Goal: Check status: Check status

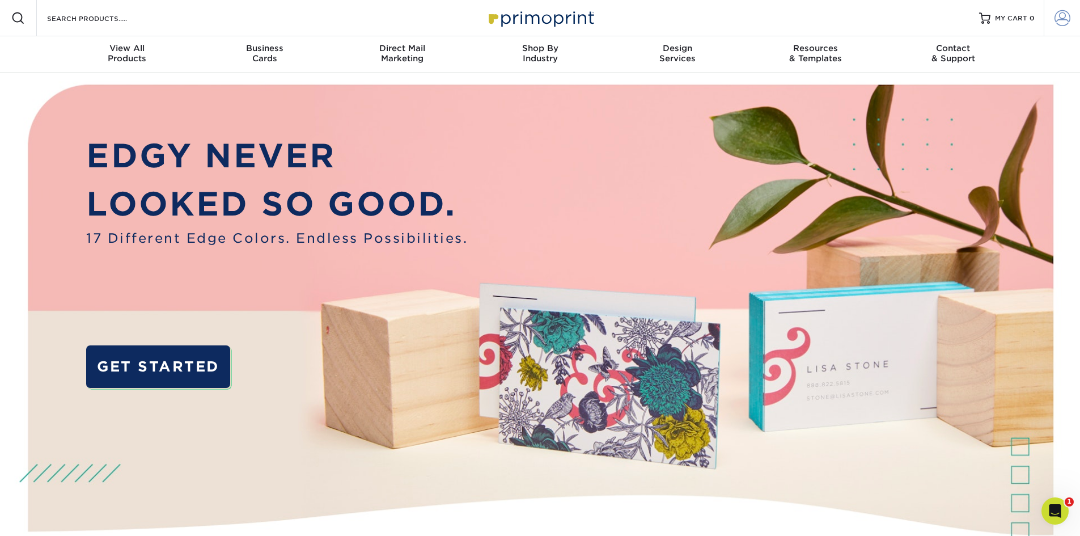
click at [1066, 16] on span at bounding box center [1063, 18] width 16 height 16
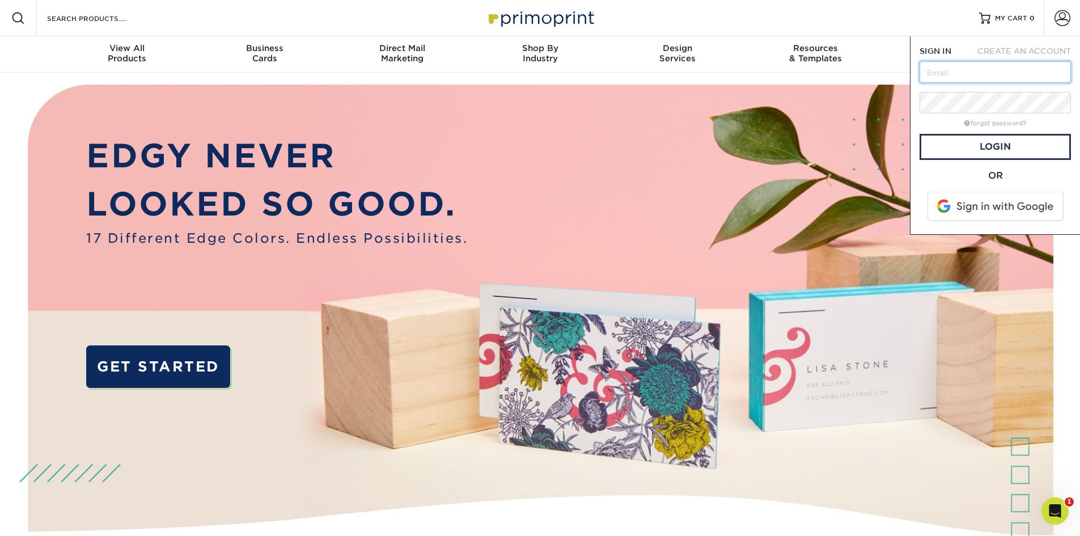
click at [991, 77] on input "text" at bounding box center [995, 72] width 151 height 22
type input "r.jackson2714@gmail.com"
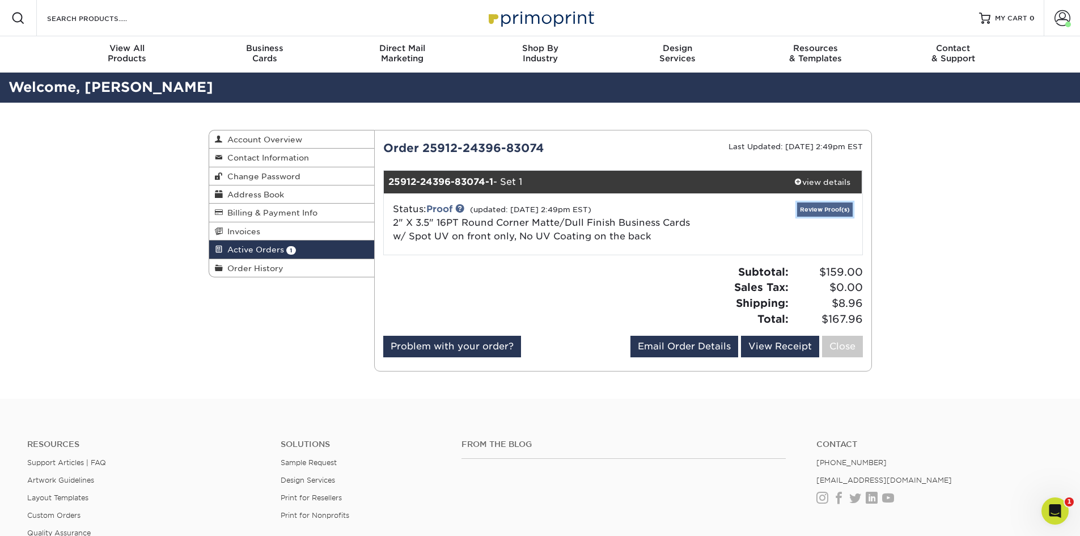
click at [823, 208] on link "Review Proof(s)" at bounding box center [825, 209] width 56 height 14
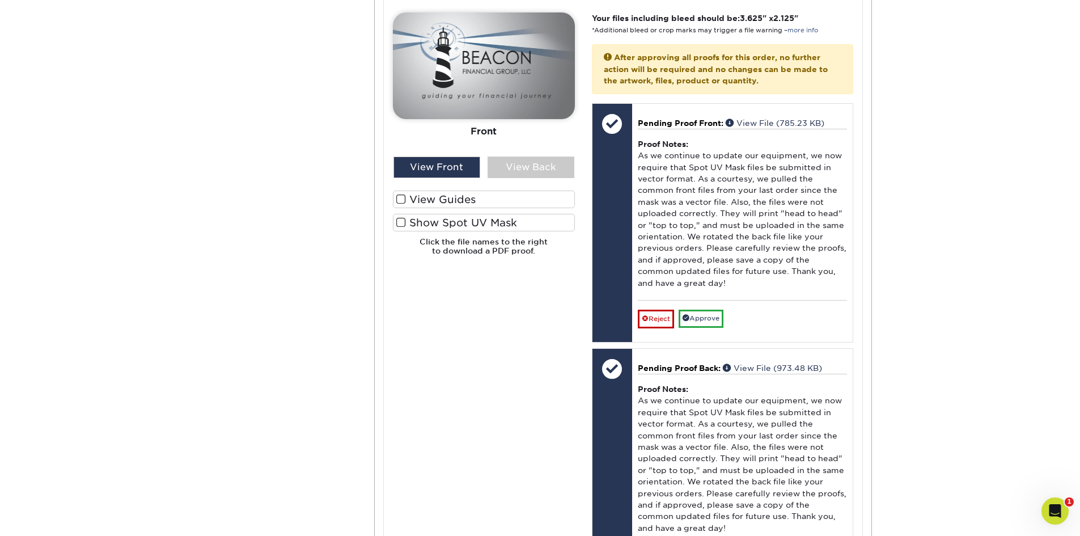
scroll to position [510, 0]
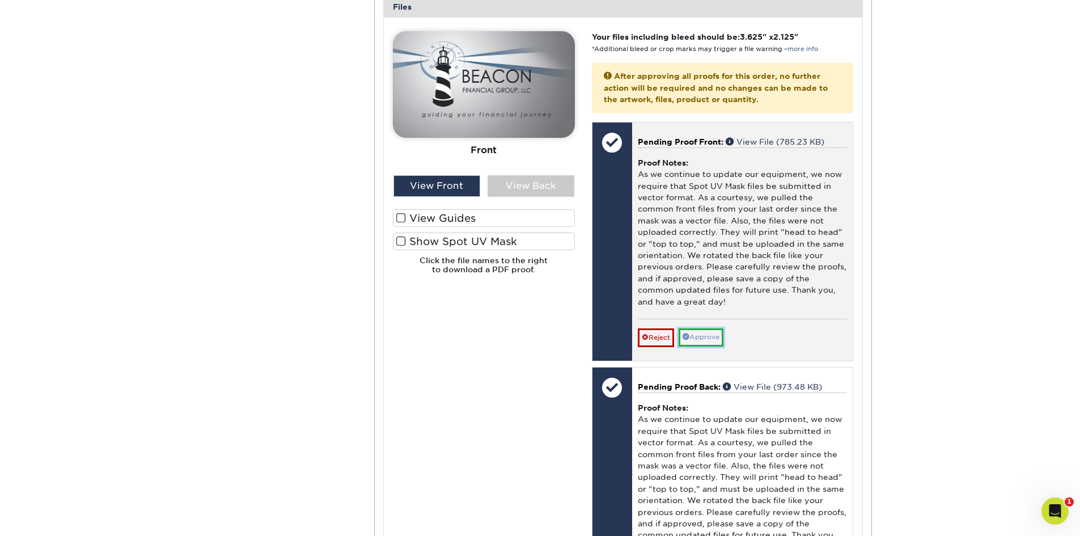
click at [706, 328] on link "Approve" at bounding box center [701, 337] width 45 height 18
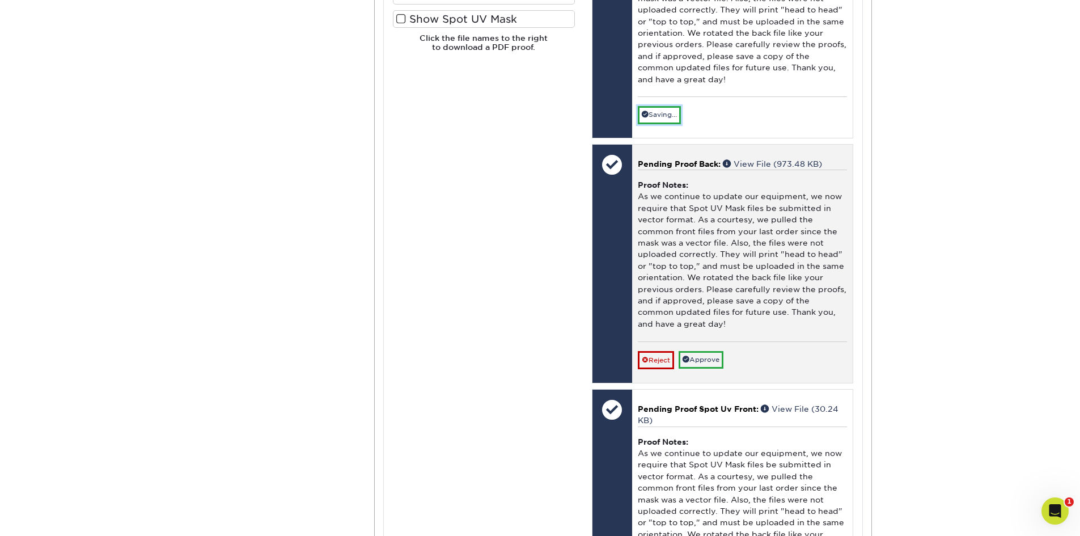
scroll to position [737, 0]
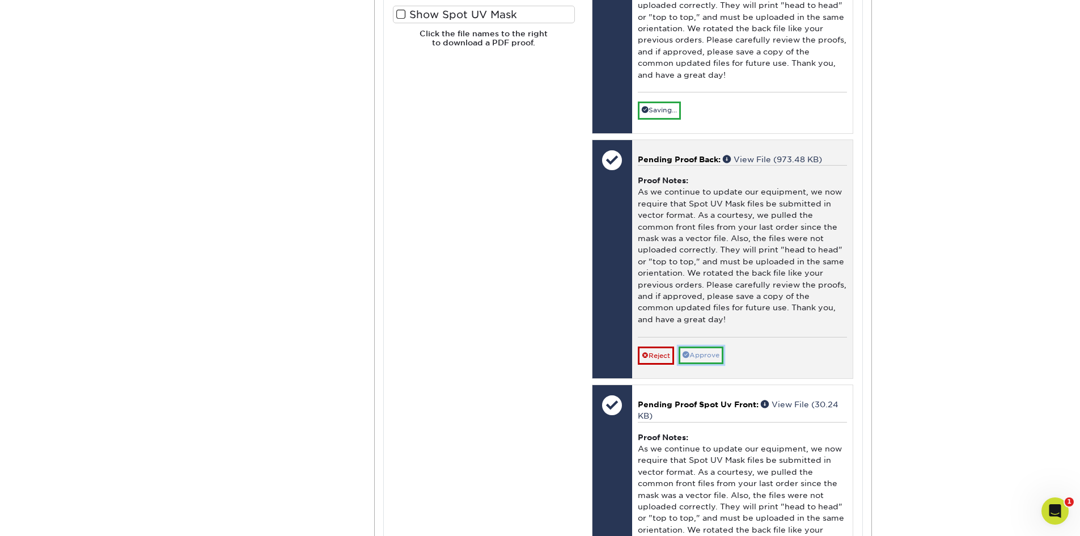
click at [715, 347] on link "Approve" at bounding box center [701, 356] width 45 height 18
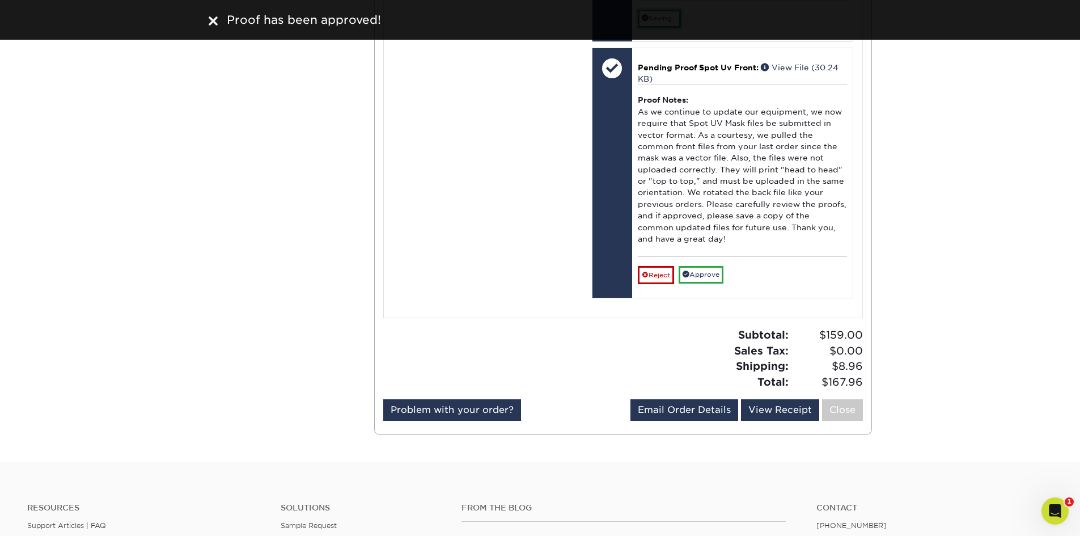
scroll to position [1078, 0]
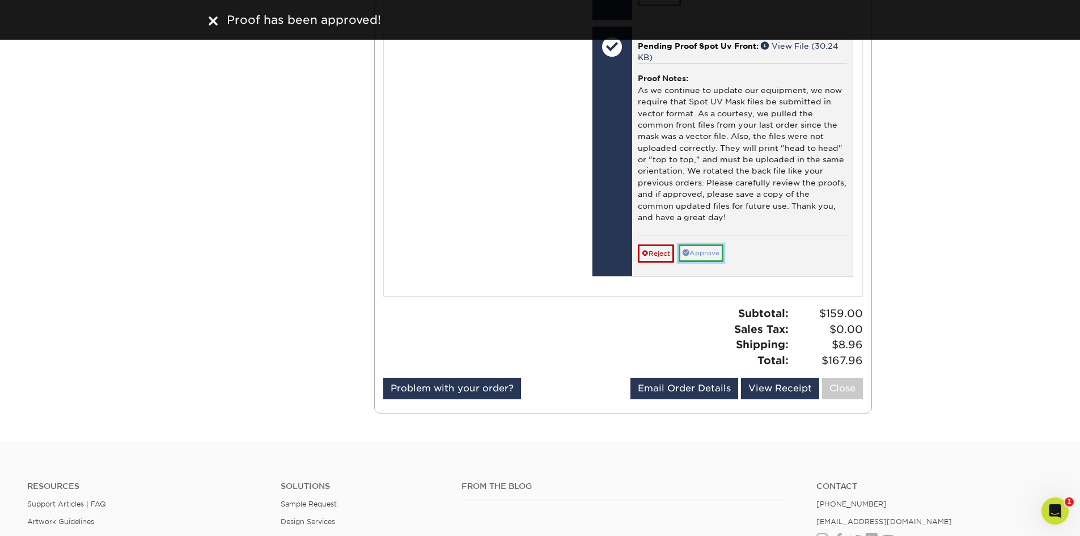
click at [706, 244] on link "Approve" at bounding box center [701, 253] width 45 height 18
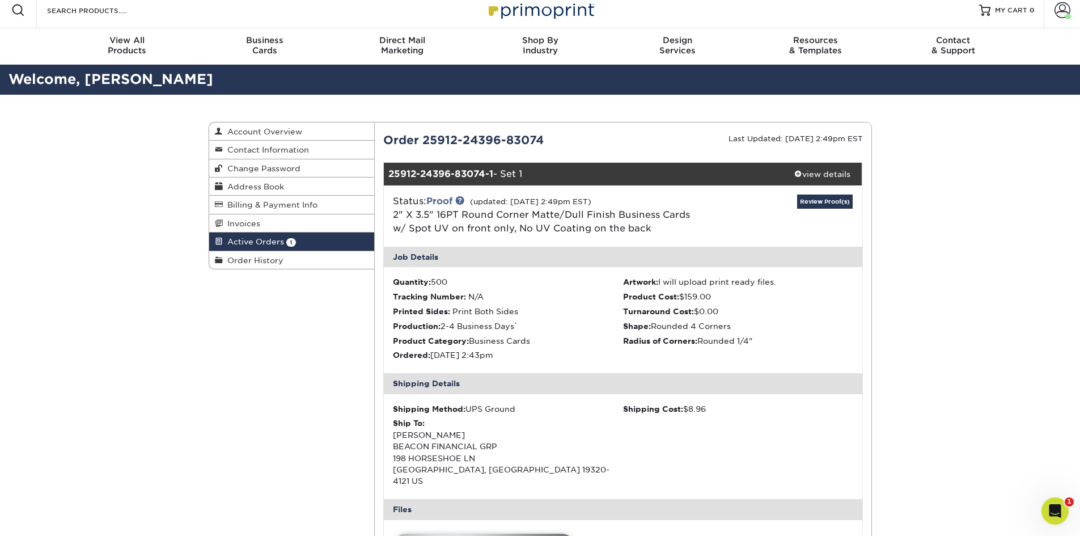
scroll to position [0, 0]
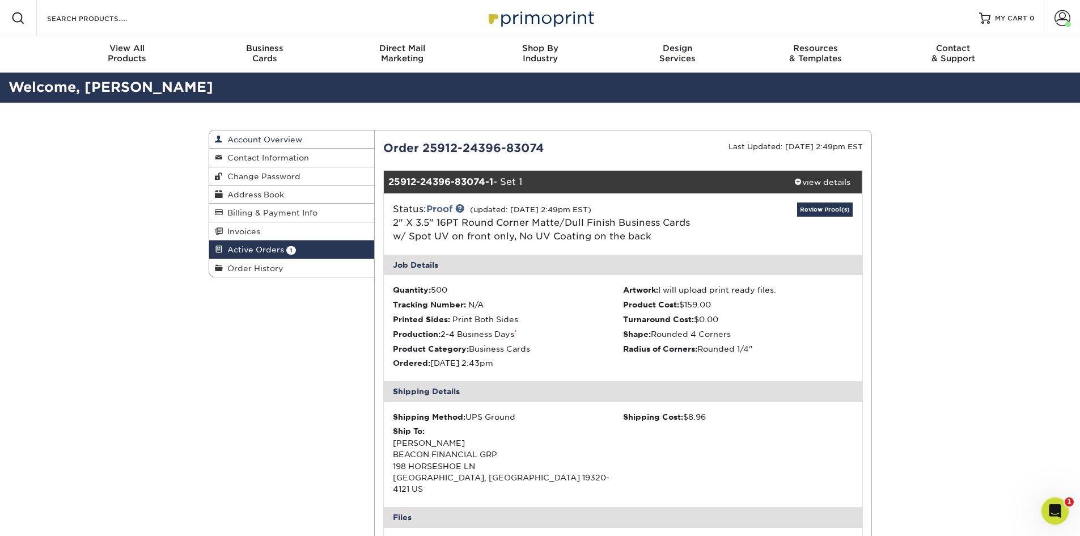
click at [243, 138] on span "Account Overview" at bounding box center [262, 139] width 79 height 9
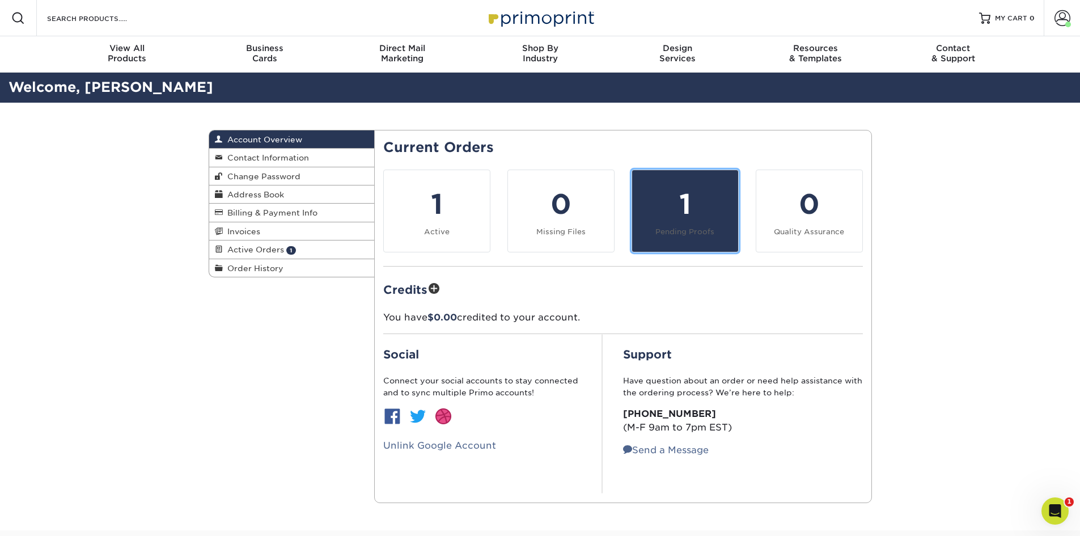
click at [694, 209] on div "1" at bounding box center [685, 204] width 92 height 41
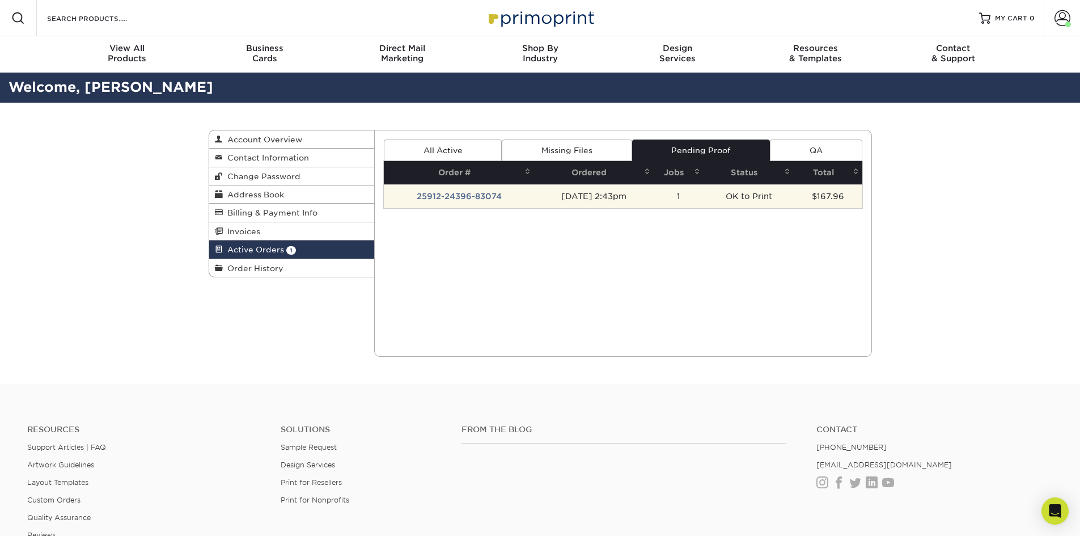
click at [447, 195] on td "25912-24396-83074" at bounding box center [459, 196] width 150 height 24
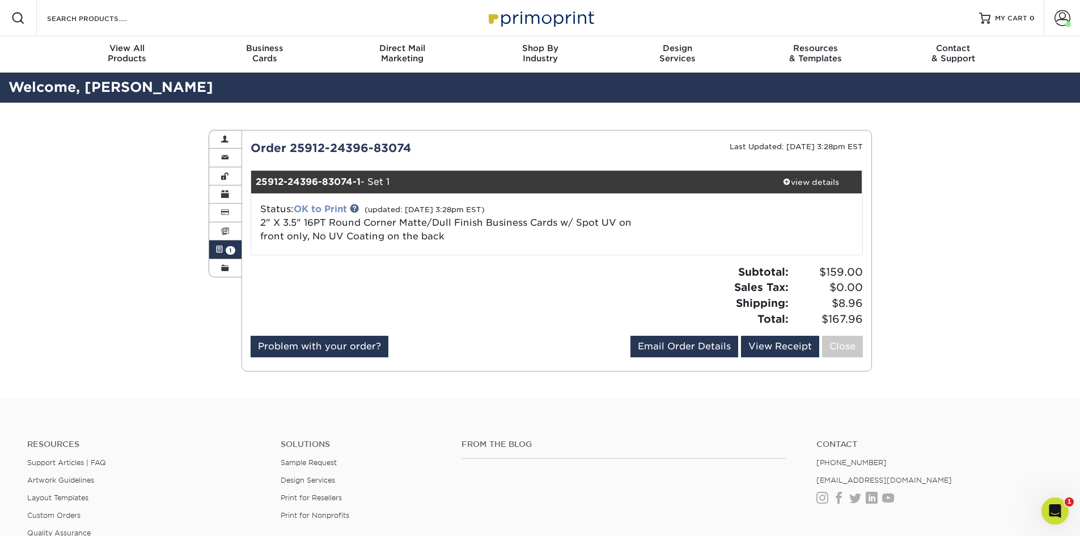
click at [320, 210] on link "OK to Print" at bounding box center [320, 209] width 53 height 11
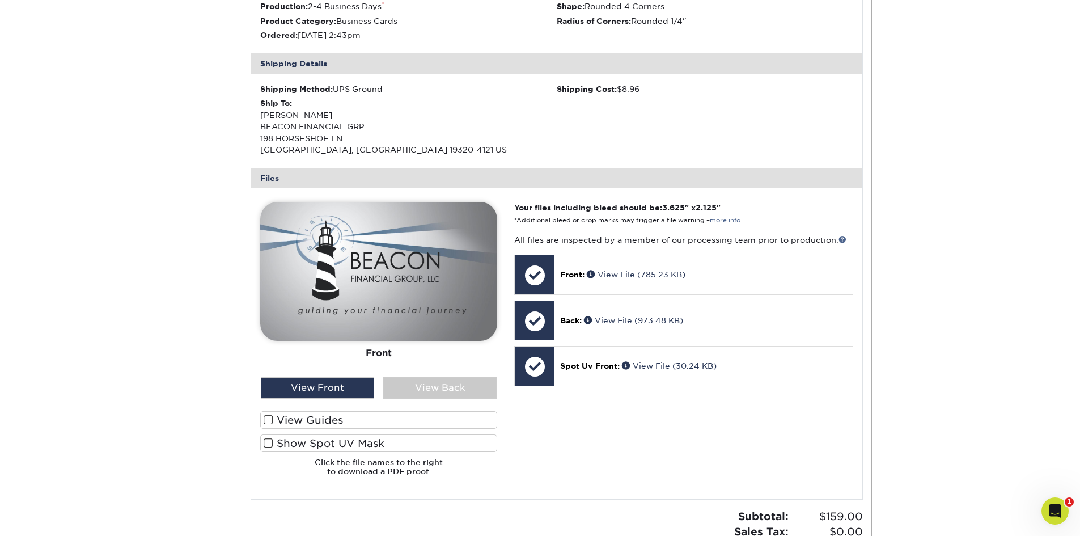
scroll to position [340, 0]
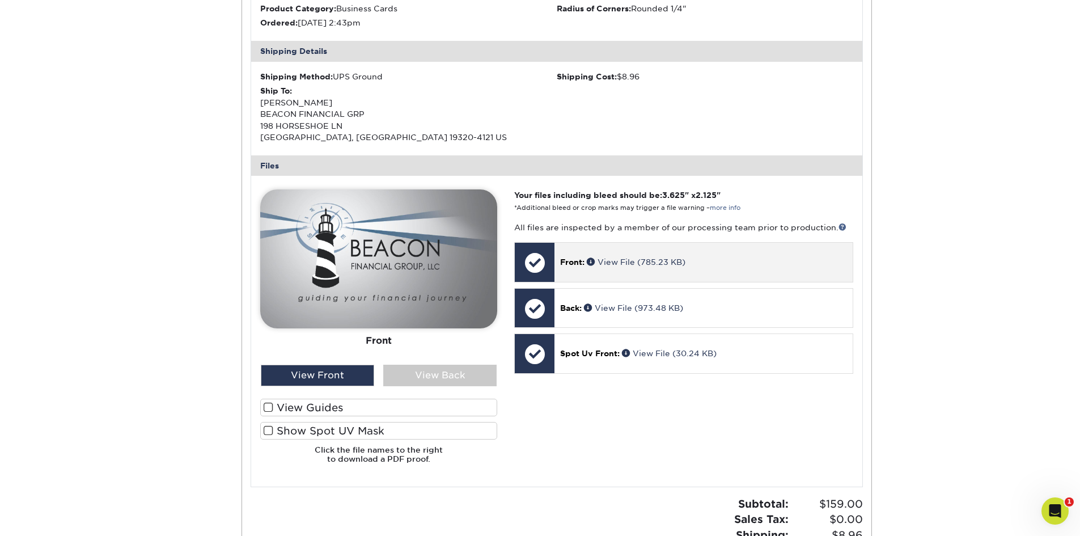
click at [530, 261] on div at bounding box center [535, 263] width 40 height 40
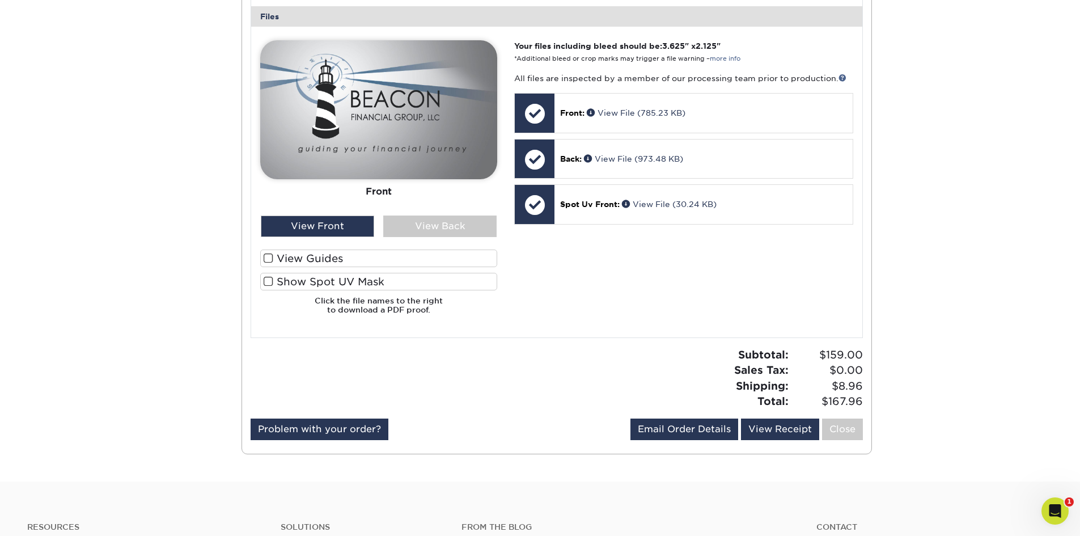
scroll to position [454, 0]
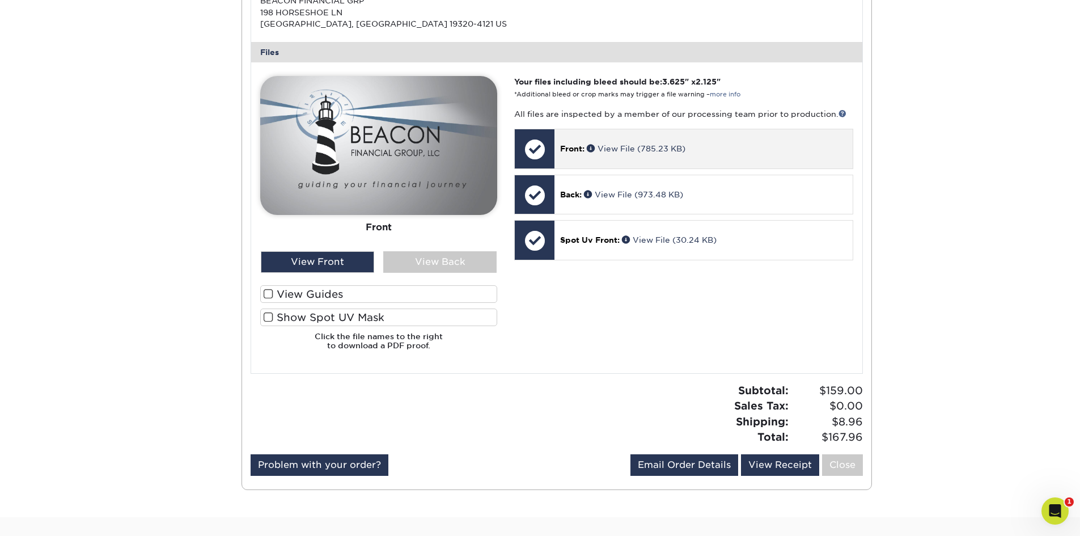
click at [722, 150] on p "Front: View File (785.23 KB)" at bounding box center [703, 148] width 286 height 11
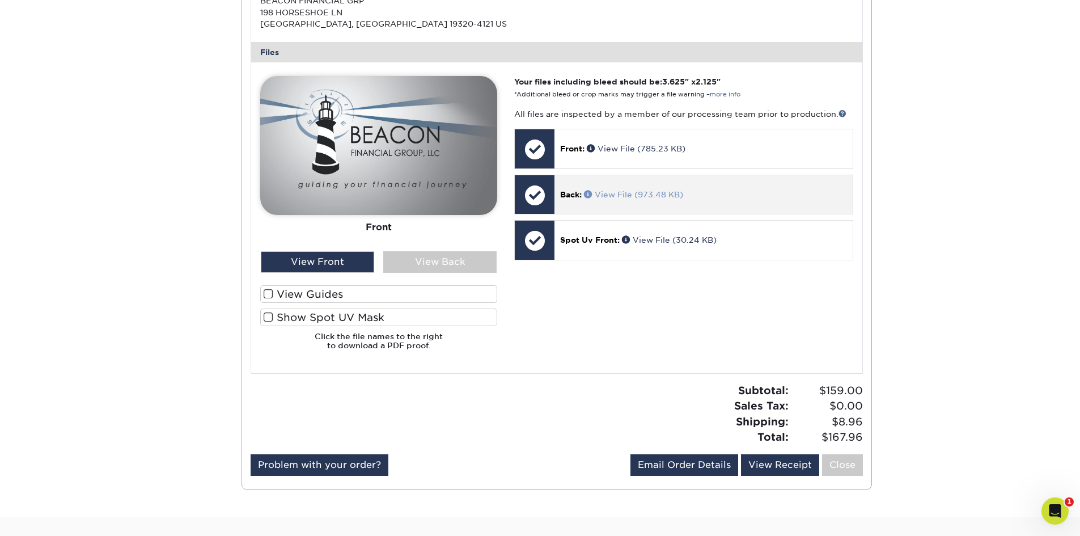
click at [668, 197] on link "View File (973.48 KB)" at bounding box center [633, 194] width 99 height 9
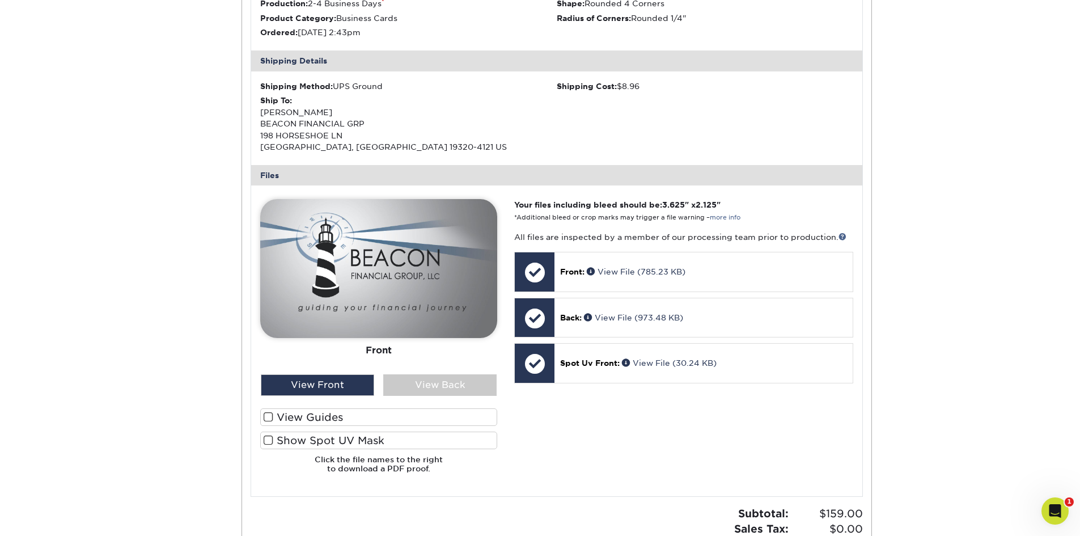
scroll to position [340, 0]
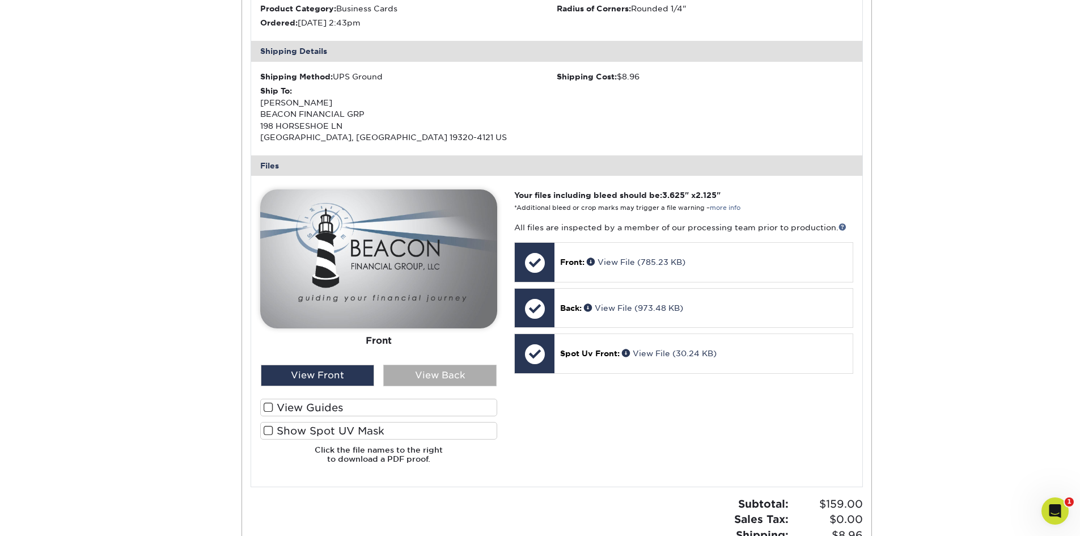
click at [412, 371] on div "View Back" at bounding box center [439, 376] width 113 height 22
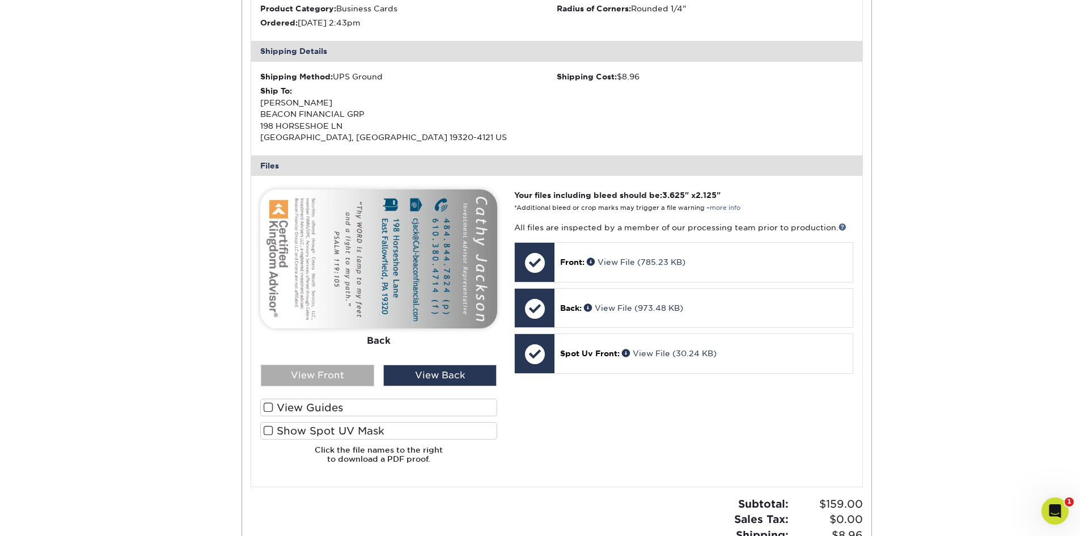
click at [334, 373] on div "View Front" at bounding box center [317, 376] width 113 height 22
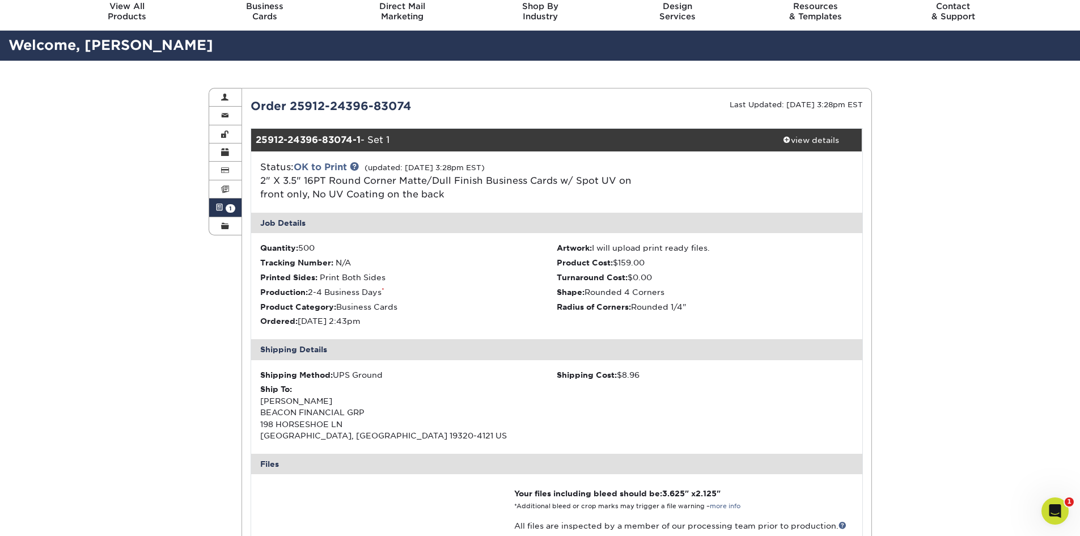
scroll to position [0, 0]
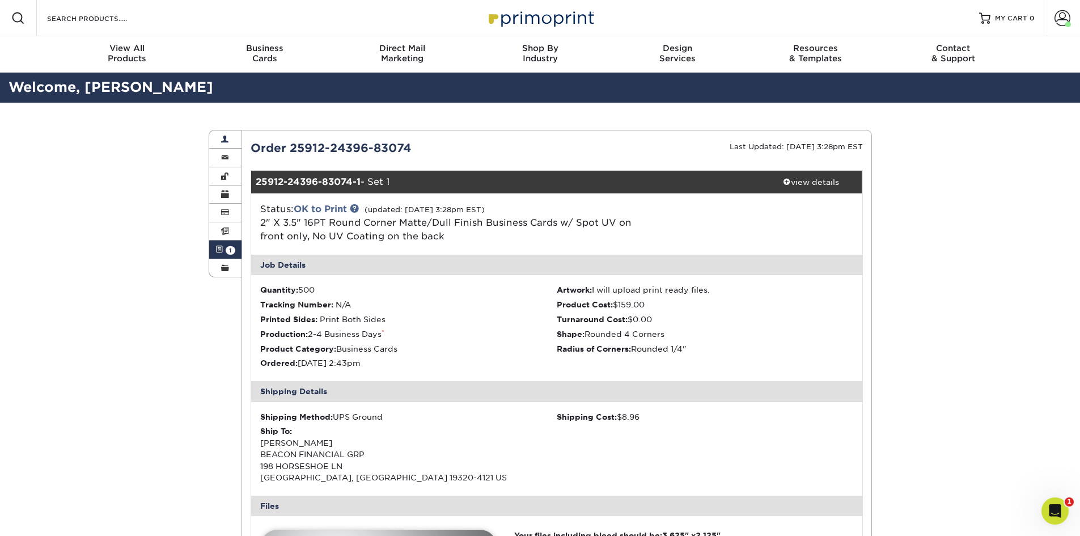
click at [226, 138] on span at bounding box center [225, 139] width 8 height 9
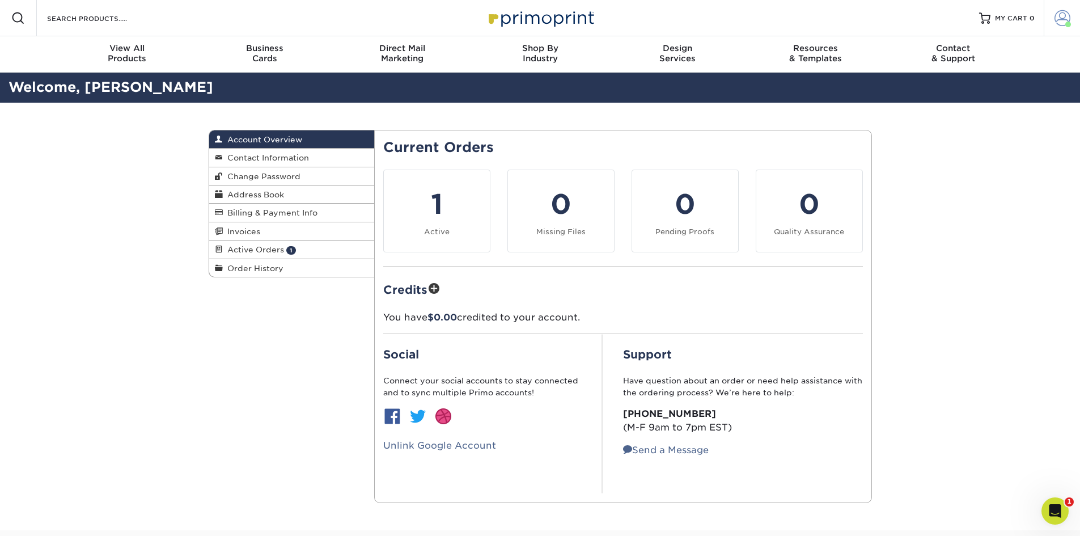
click at [1054, 22] on link "Account" at bounding box center [1062, 18] width 36 height 36
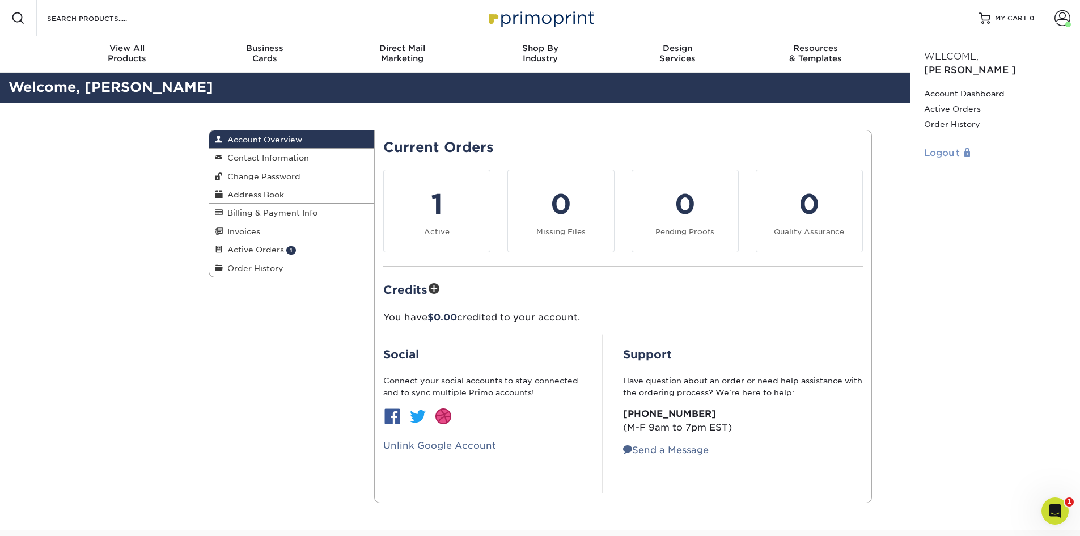
click at [934, 146] on link "Logout" at bounding box center [995, 153] width 142 height 14
